Goal: Transaction & Acquisition: Purchase product/service

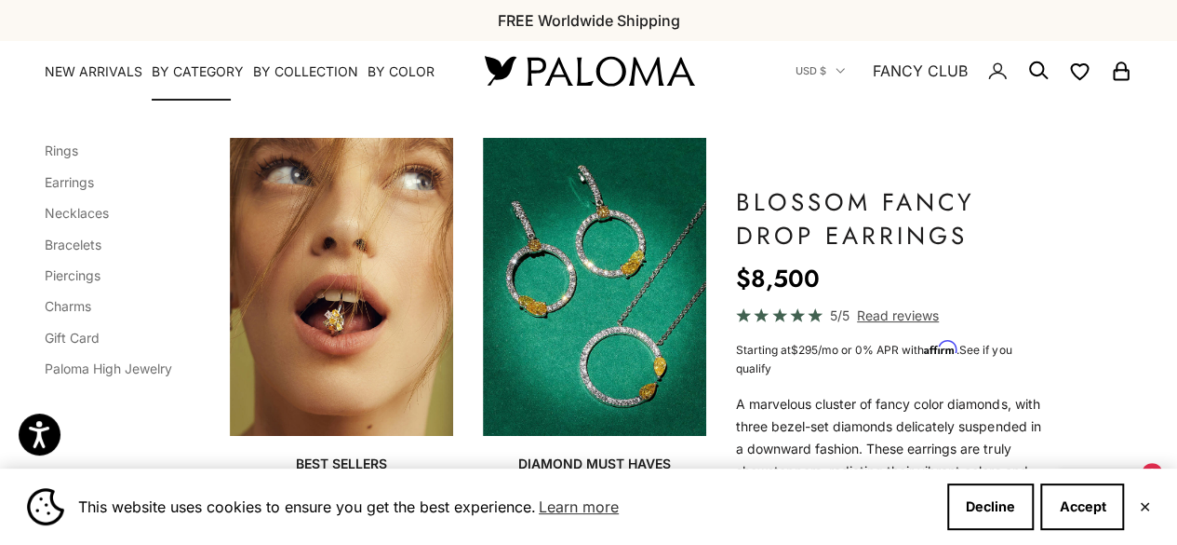
click at [64, 162] on li "Rings" at bounding box center [109, 150] width 128 height 24
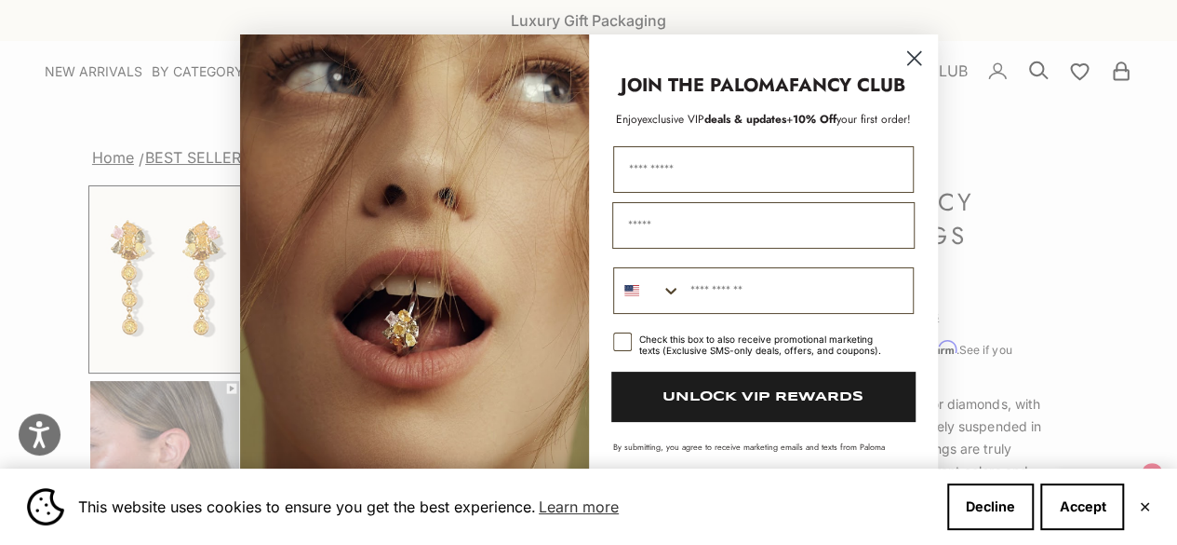
click at [914, 59] on circle "Close dialog" at bounding box center [913, 57] width 31 height 31
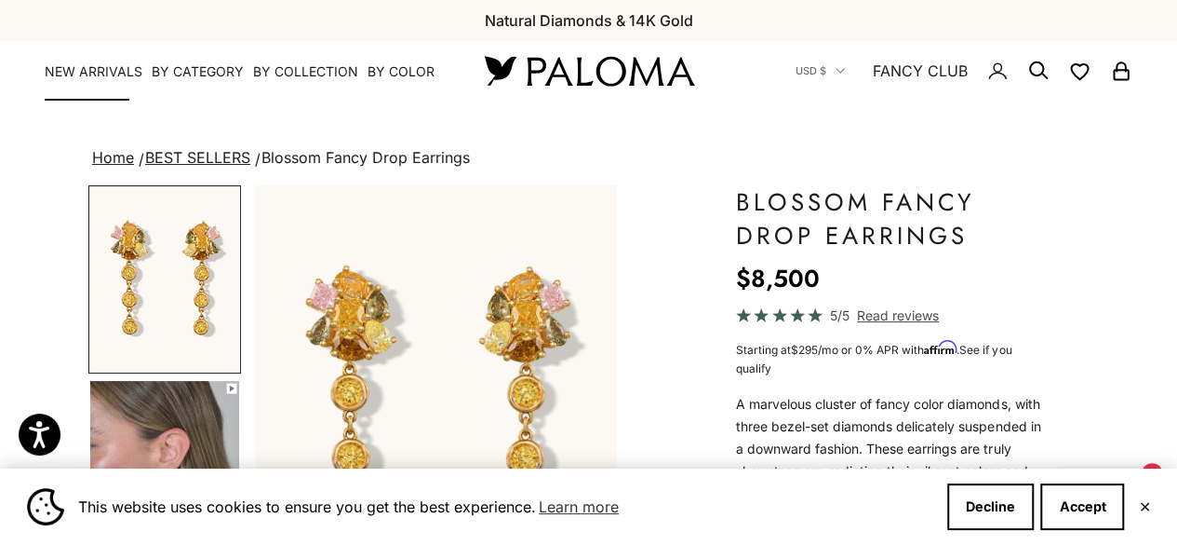
click at [86, 69] on link "NEW ARRIVALS" at bounding box center [94, 71] width 98 height 19
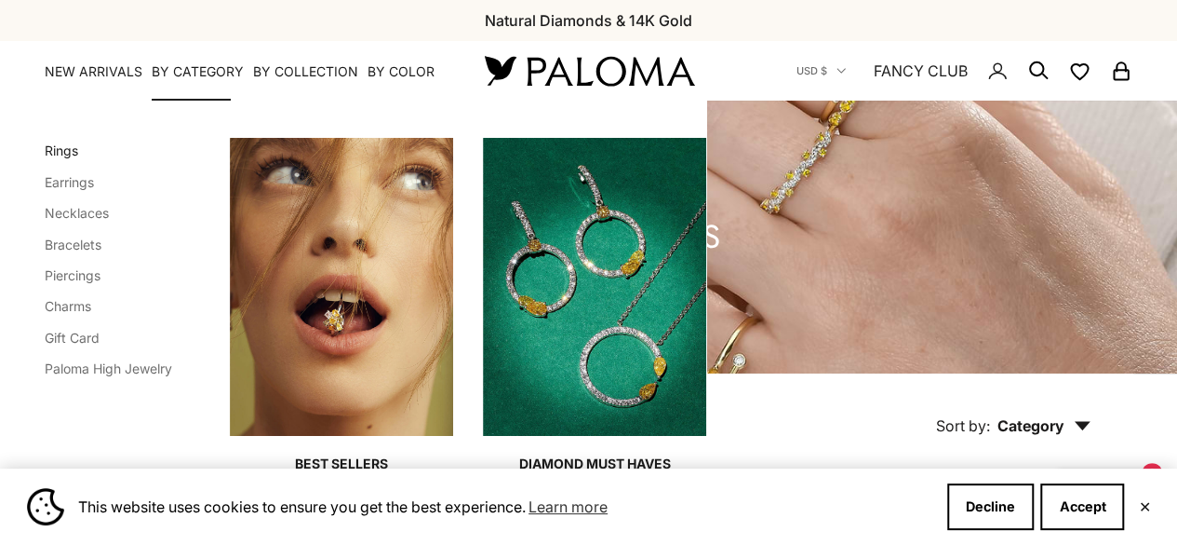
click at [70, 151] on link "Rings" at bounding box center [62, 150] width 34 height 16
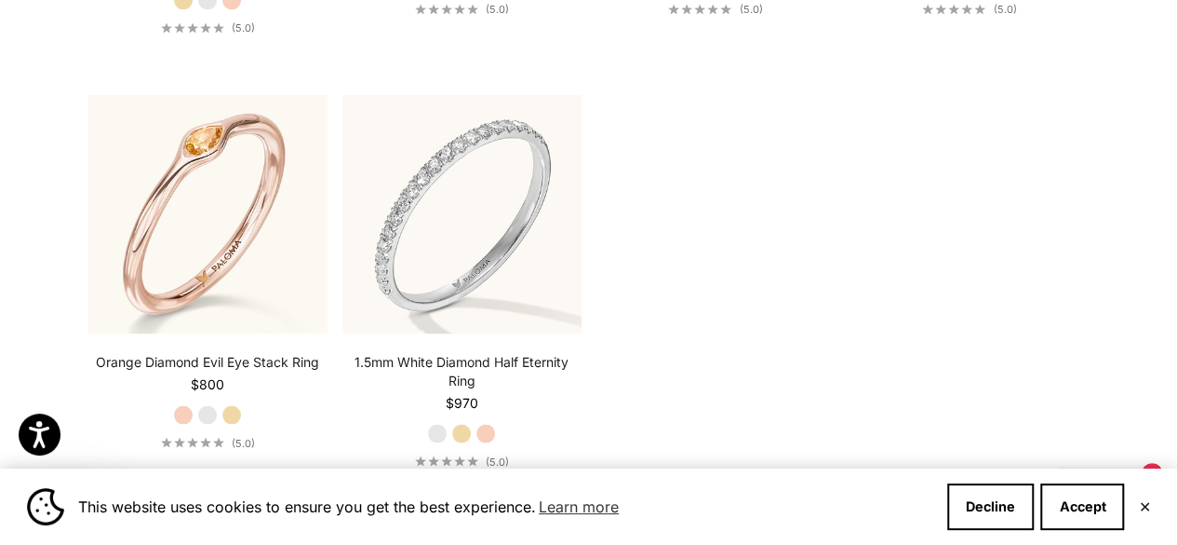
scroll to position [5097, 0]
